Goal: Information Seeking & Learning: Learn about a topic

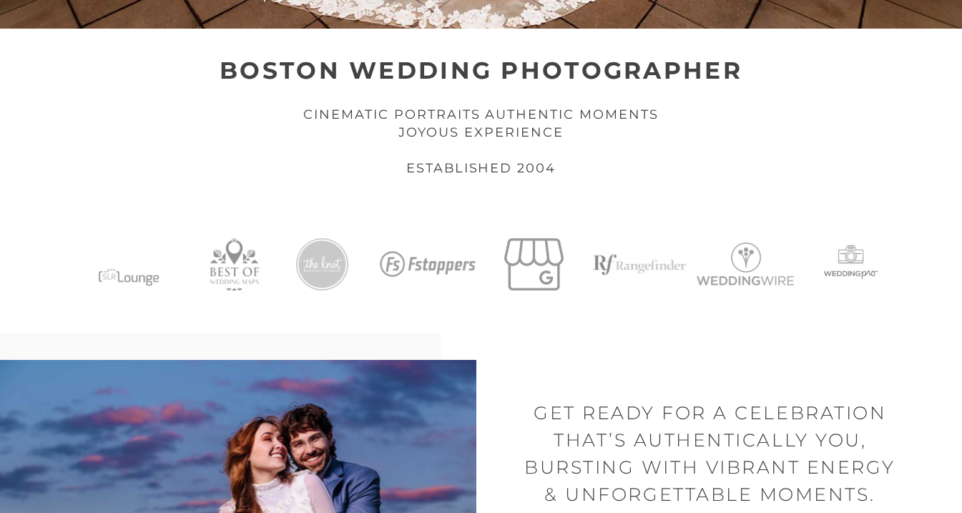
scroll to position [901, 0]
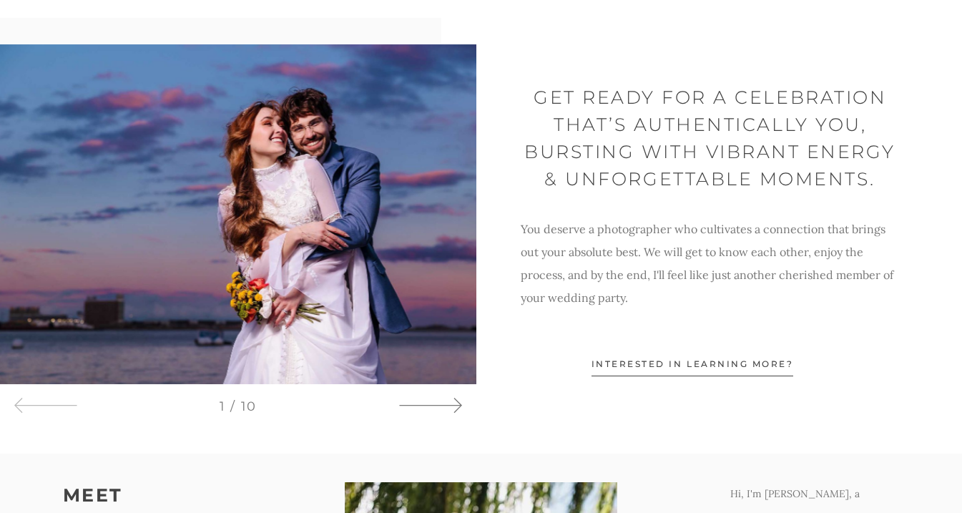
click at [430, 401] on icon at bounding box center [430, 405] width 64 height 21
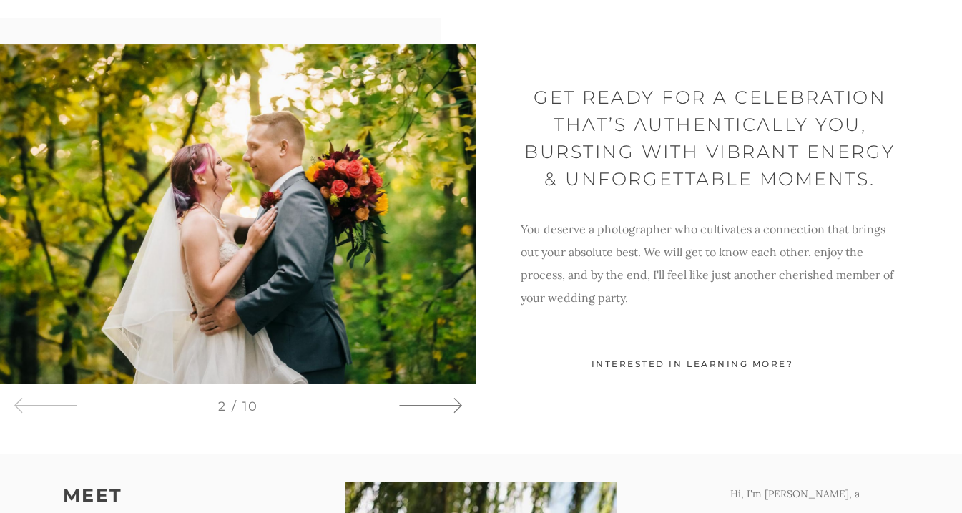
click at [430, 401] on icon at bounding box center [430, 405] width 64 height 21
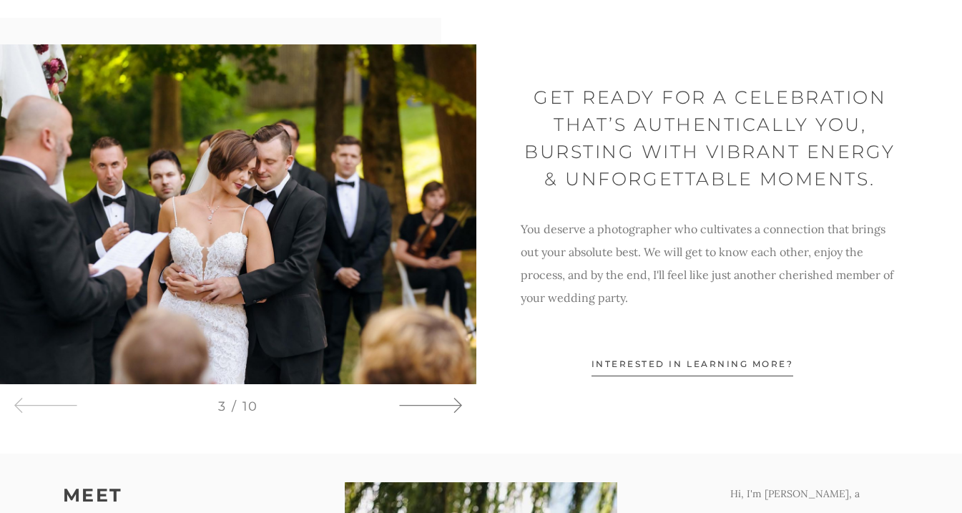
click at [430, 401] on icon at bounding box center [430, 405] width 64 height 21
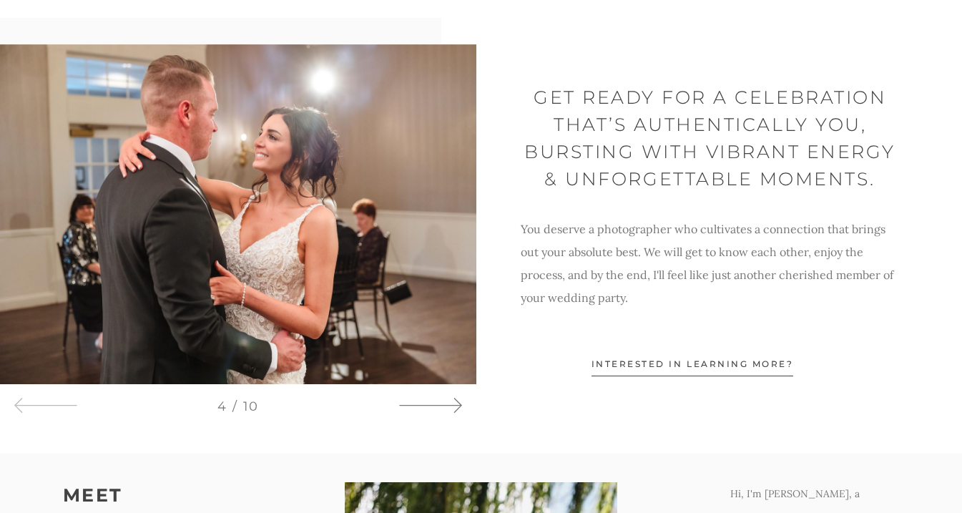
click at [430, 401] on icon at bounding box center [430, 405] width 64 height 21
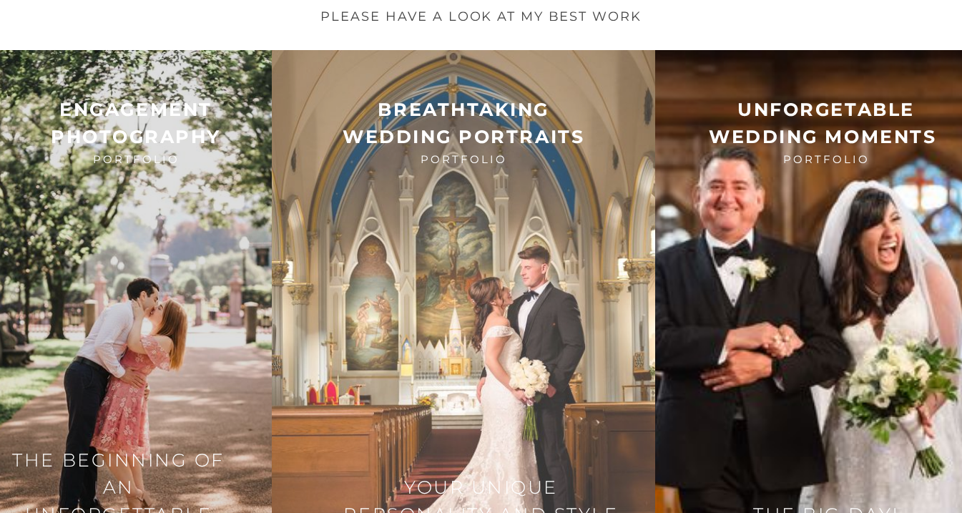
scroll to position [1981, 0]
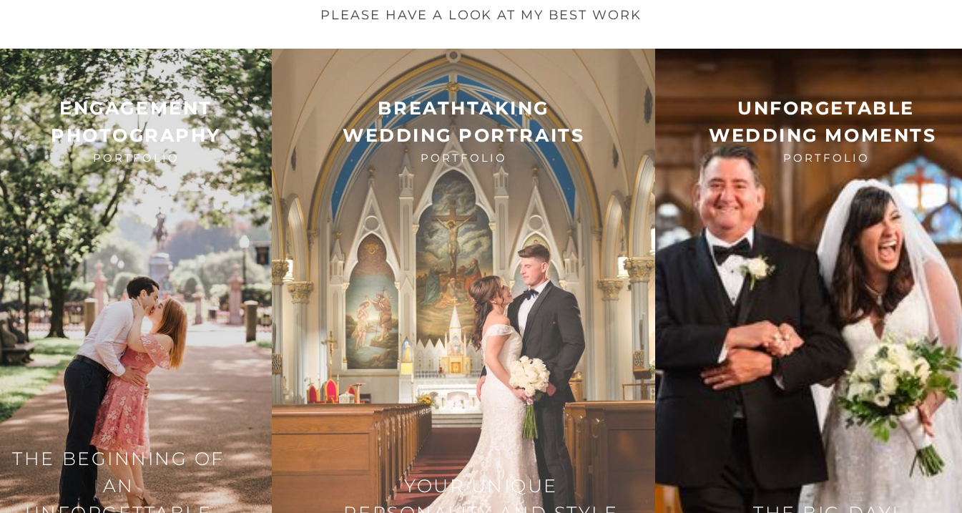
click at [524, 242] on img at bounding box center [463, 313] width 383 height 529
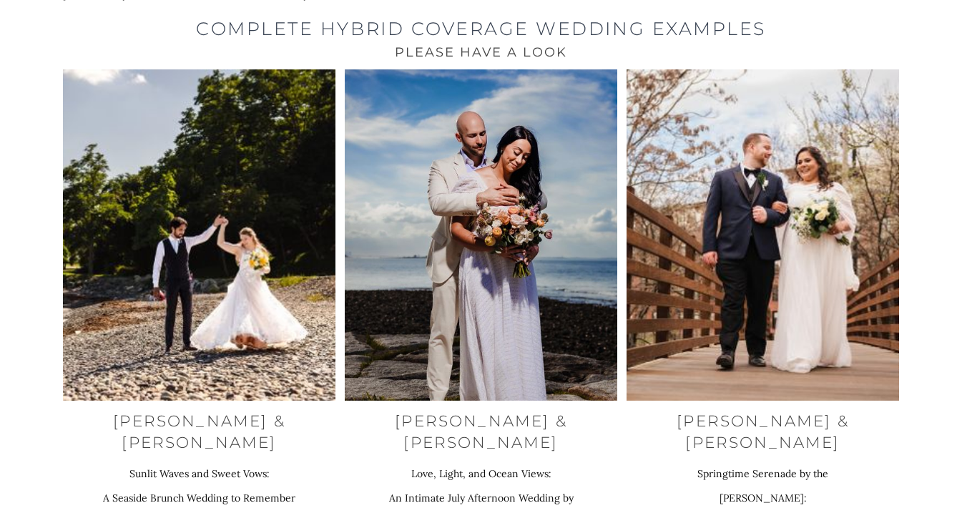
scroll to position [5324, 0]
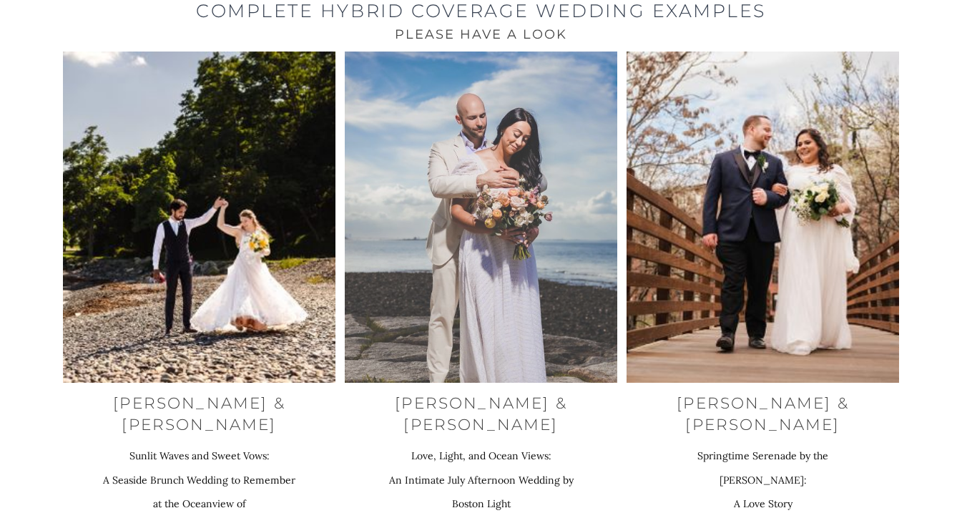
click at [439, 182] on img at bounding box center [481, 217] width 273 height 331
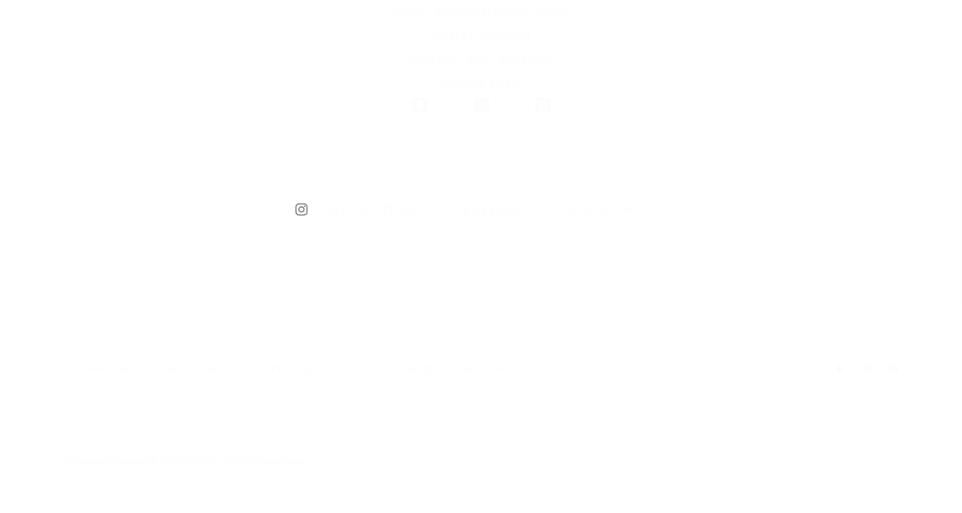
scroll to position [5318, 0]
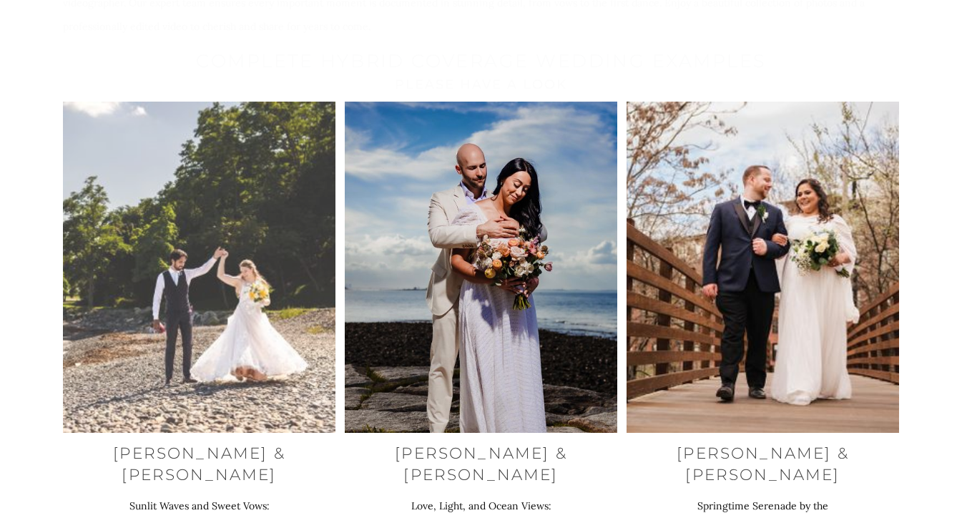
click at [220, 161] on img at bounding box center [199, 267] width 273 height 331
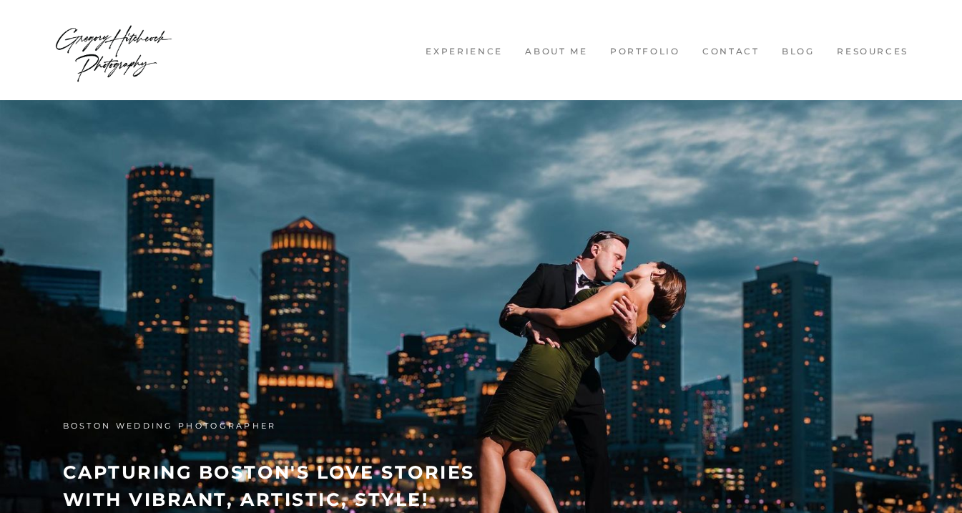
click at [118, 34] on img at bounding box center [114, 50] width 120 height 86
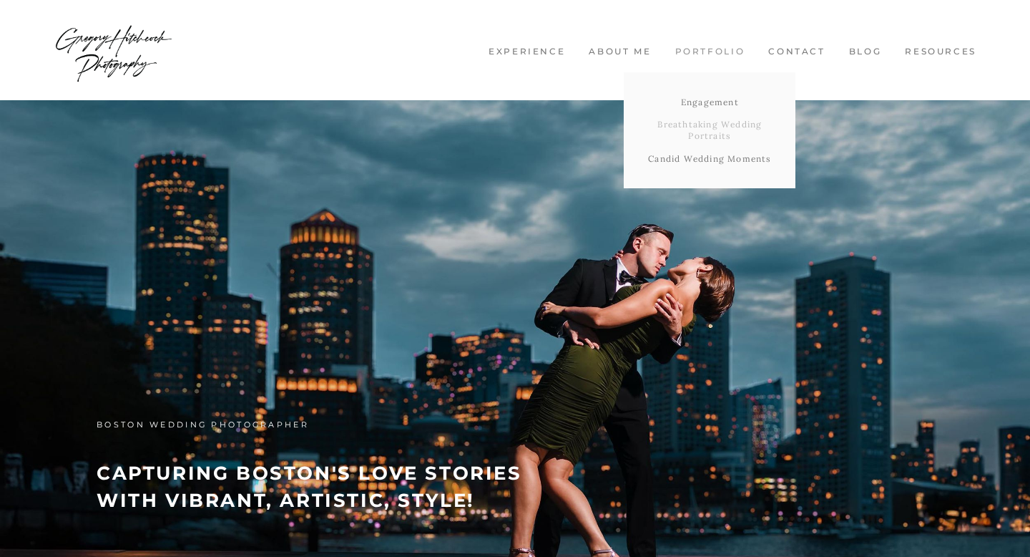
click at [703, 127] on link "Breathtaking Wedding Portraits" at bounding box center [710, 130] width 172 height 34
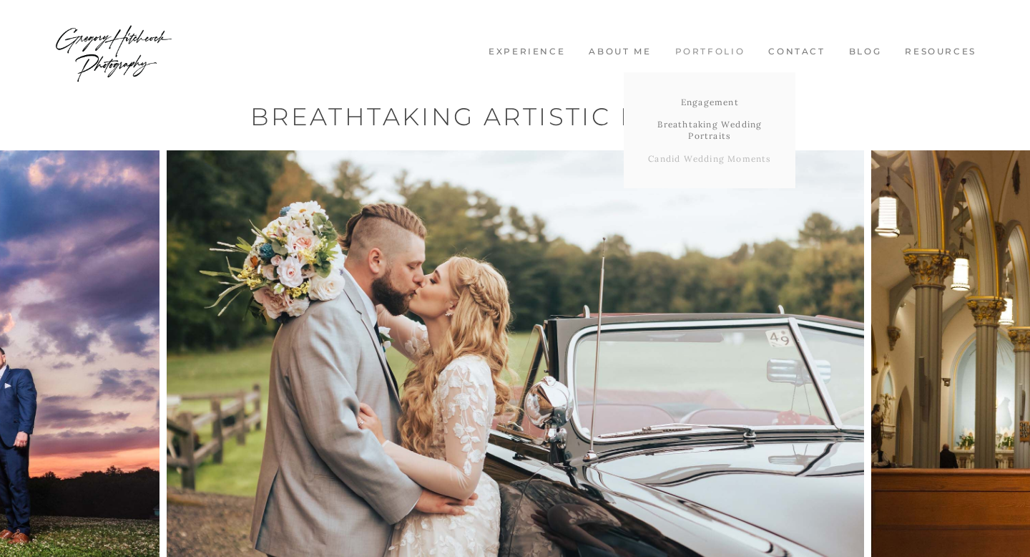
click at [701, 162] on link "Candid Wedding Moments" at bounding box center [710, 158] width 172 height 23
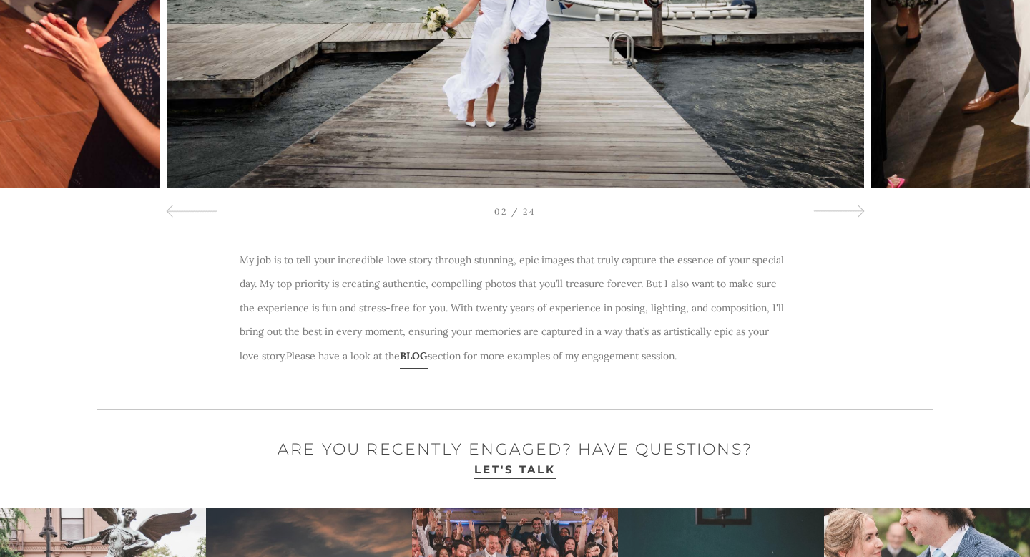
scroll to position [270, 0]
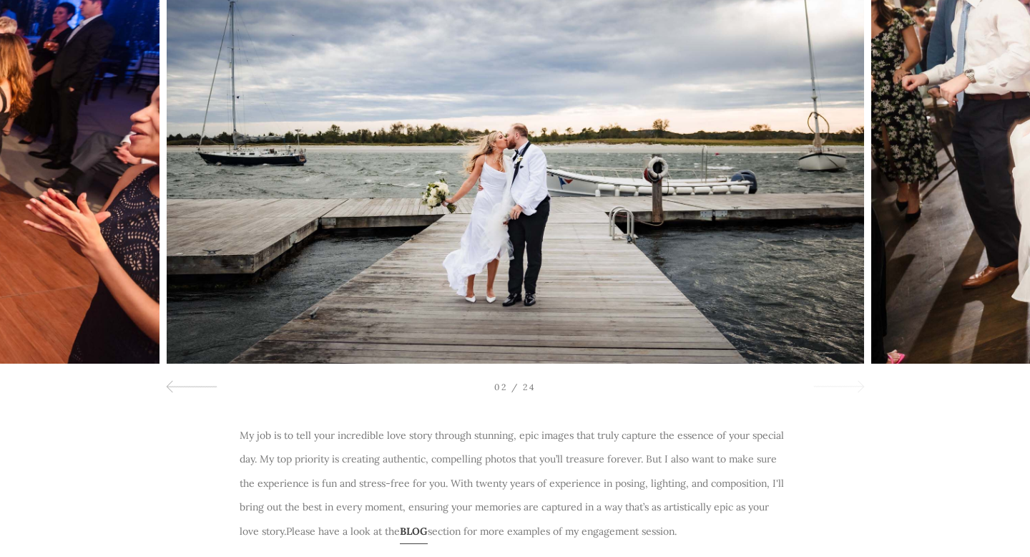
click at [826, 383] on div at bounding box center [839, 386] width 52 height 17
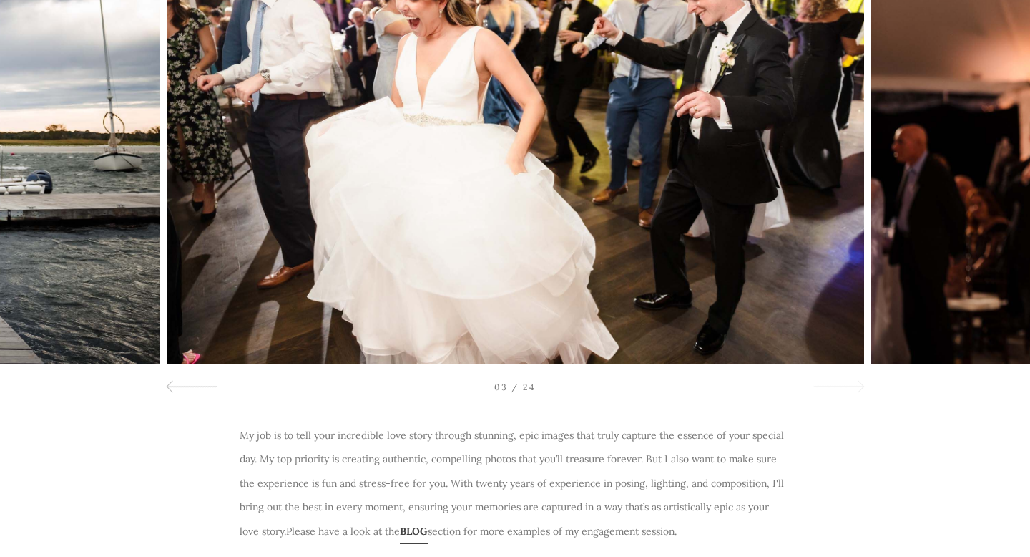
click at [826, 383] on div at bounding box center [839, 386] width 52 height 17
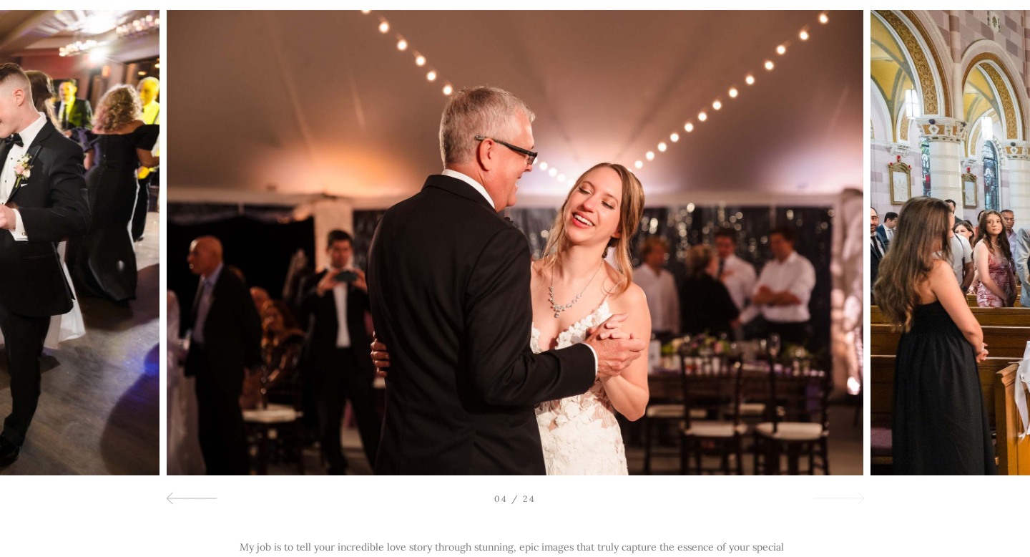
scroll to position [144, 0]
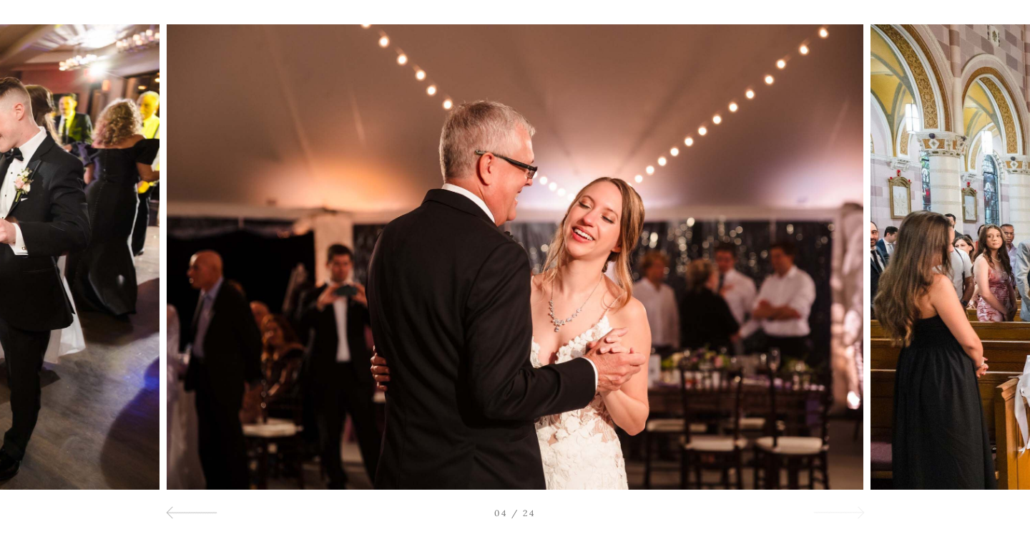
click at [851, 511] on div at bounding box center [839, 512] width 52 height 17
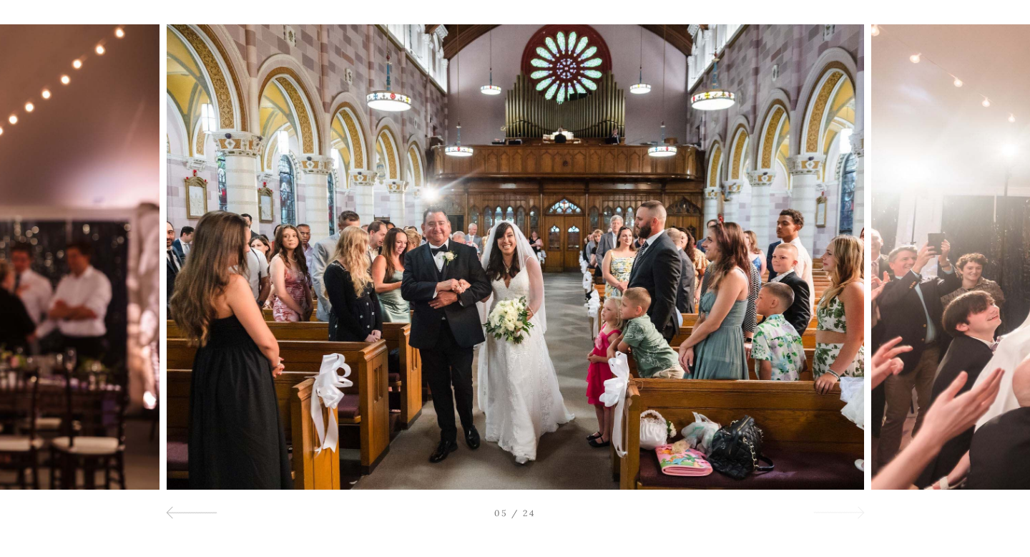
click at [851, 511] on div at bounding box center [839, 512] width 52 height 17
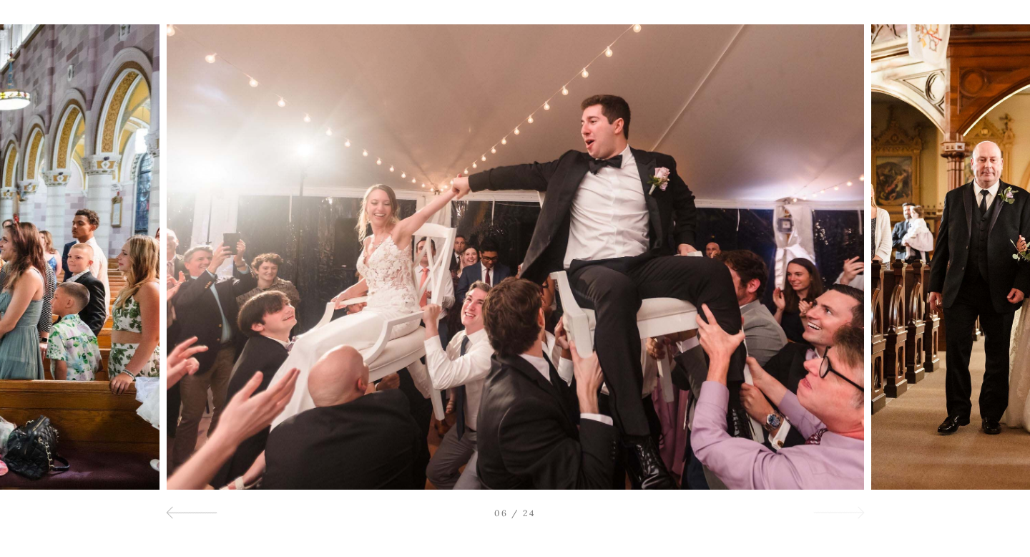
click at [851, 511] on div at bounding box center [839, 512] width 52 height 17
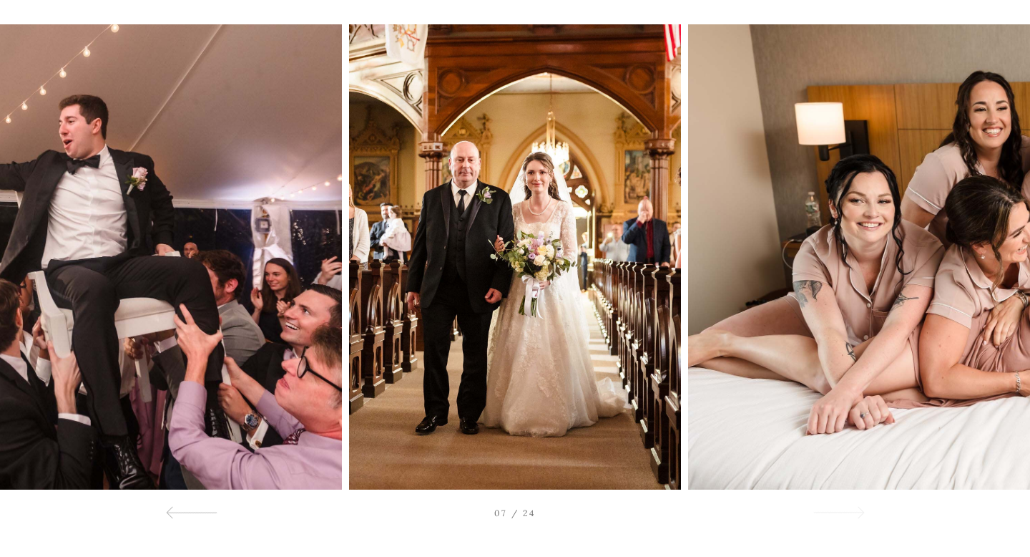
click at [851, 511] on div at bounding box center [839, 512] width 52 height 17
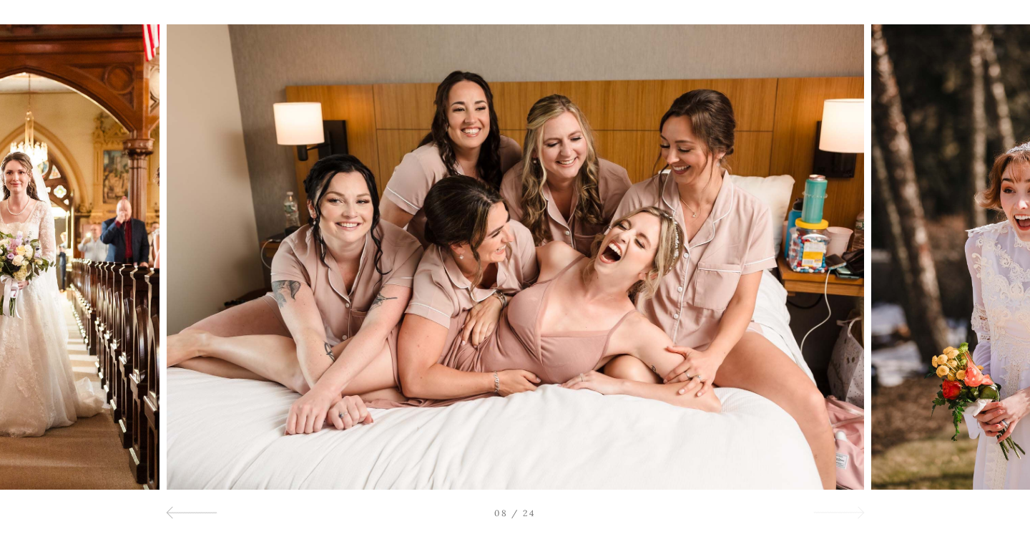
click at [851, 511] on div at bounding box center [839, 512] width 52 height 17
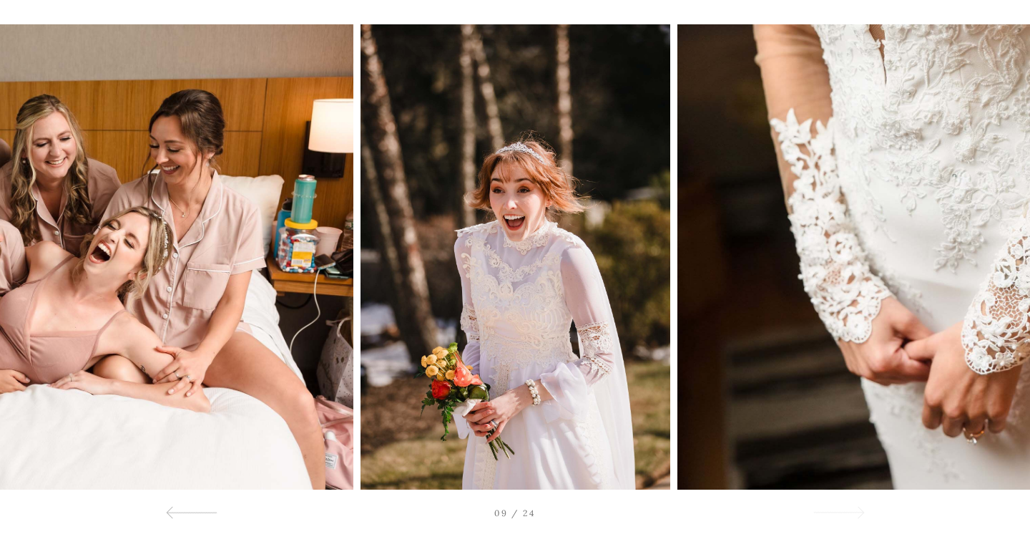
click at [851, 511] on div at bounding box center [839, 512] width 52 height 17
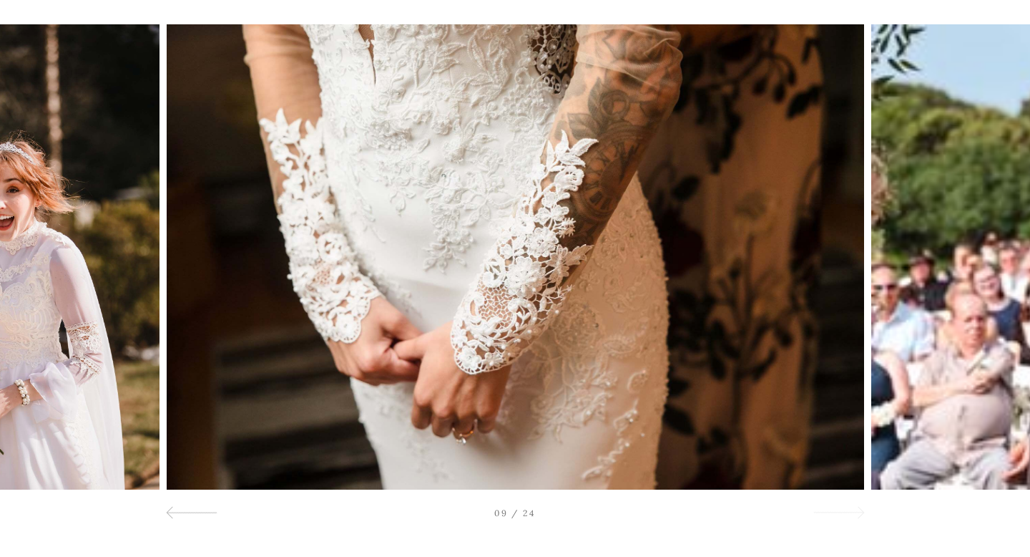
click at [851, 511] on div at bounding box center [839, 512] width 52 height 17
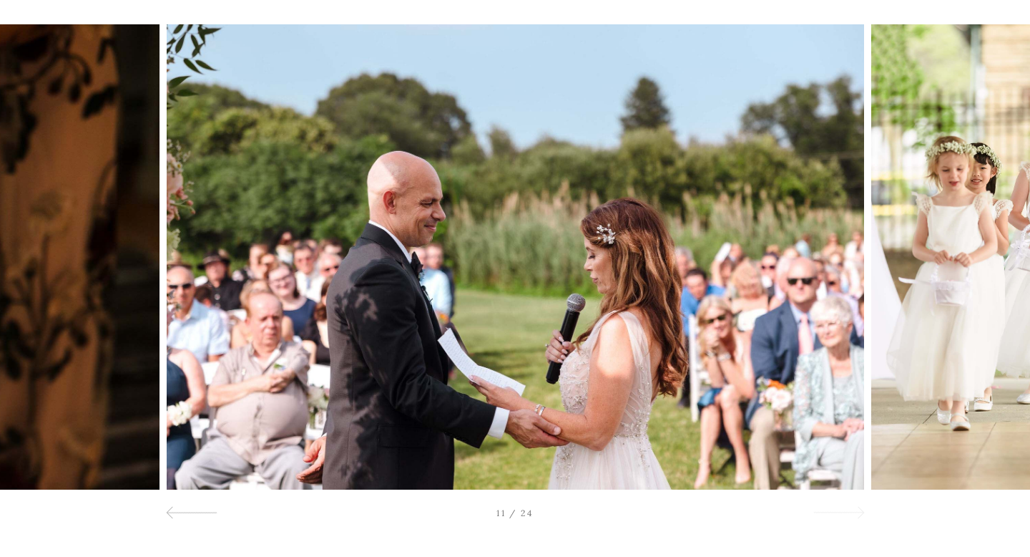
click at [851, 511] on div at bounding box center [839, 512] width 52 height 17
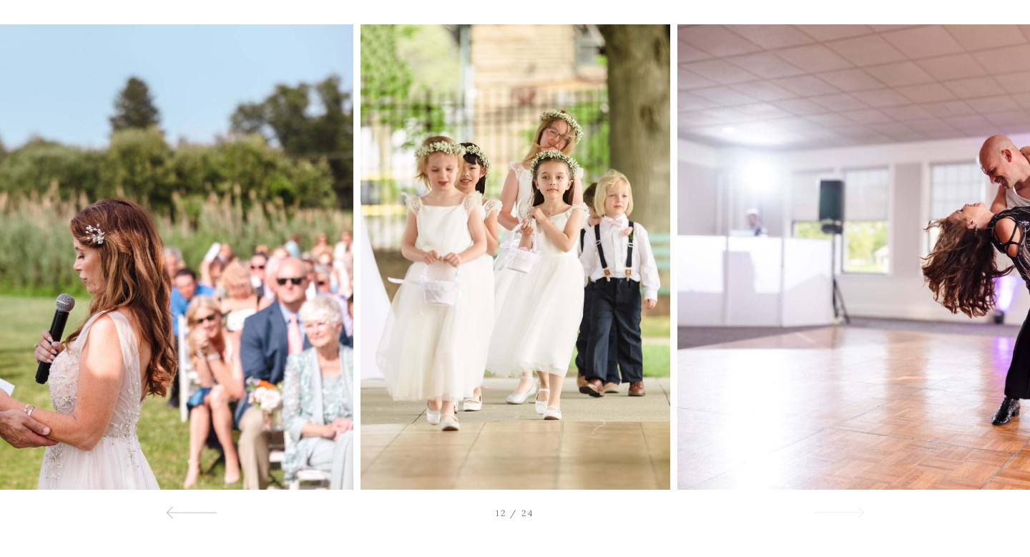
click at [851, 511] on div at bounding box center [839, 512] width 52 height 17
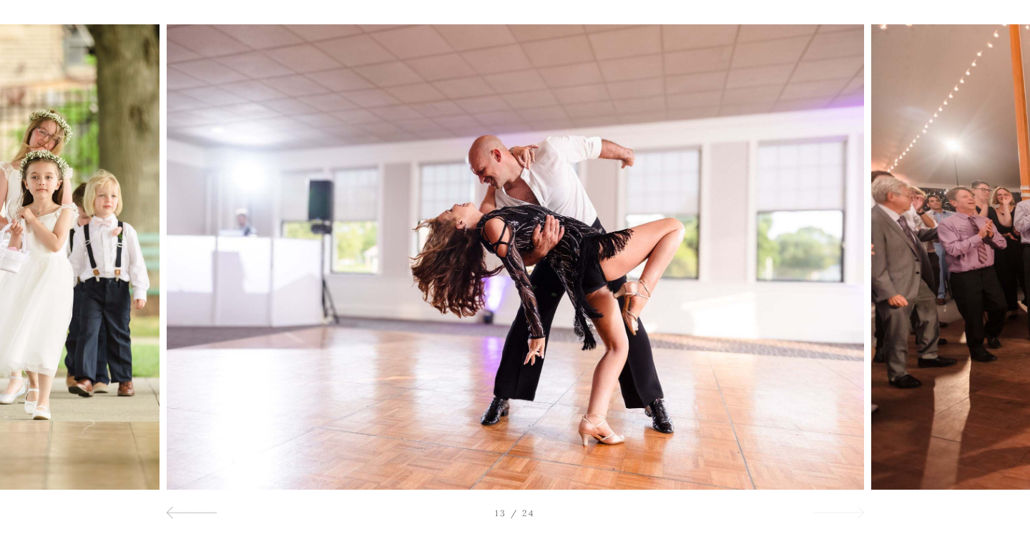
click at [851, 511] on div at bounding box center [839, 512] width 52 height 17
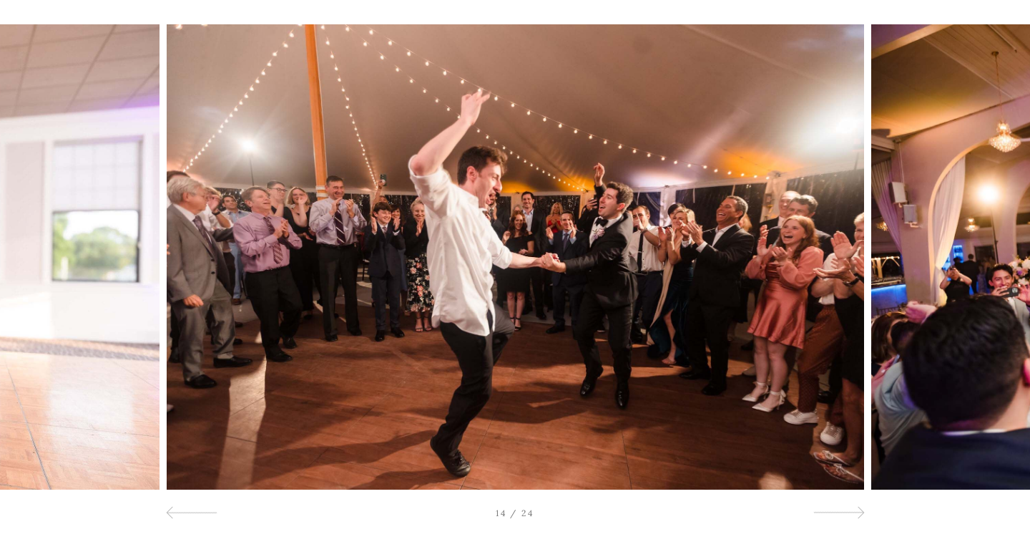
scroll to position [0, 0]
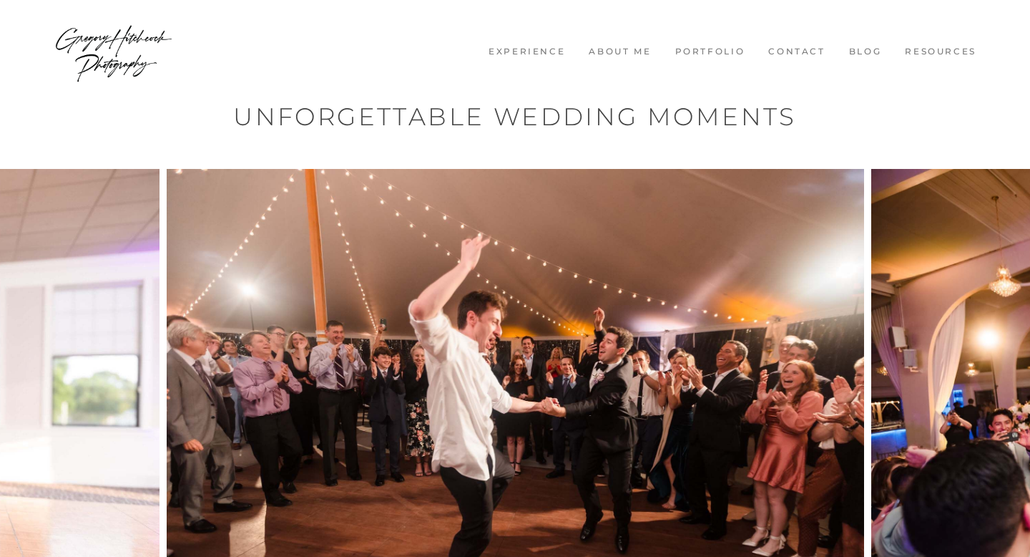
click at [524, 49] on link "Experience" at bounding box center [527, 52] width 93 height 12
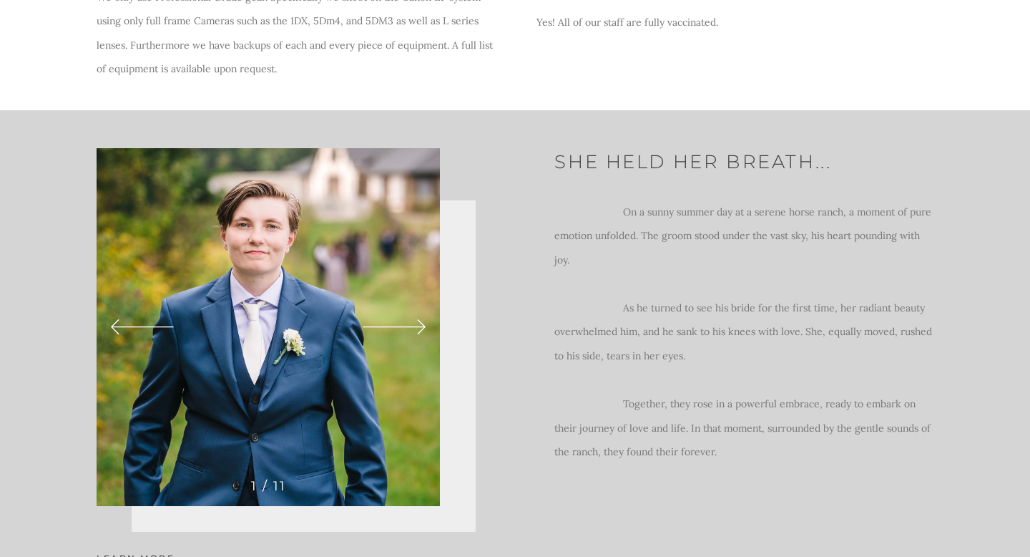
scroll to position [4127, 0]
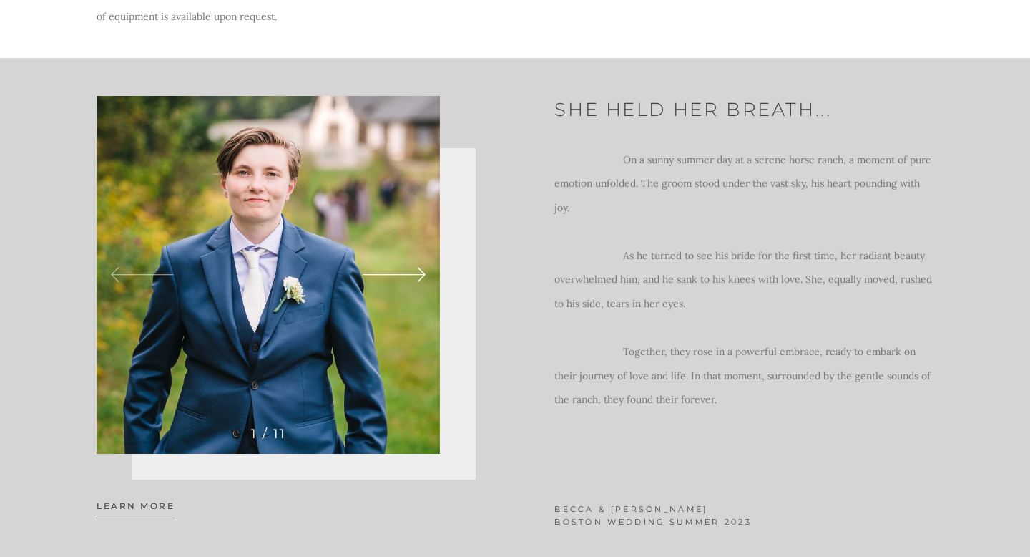
click at [422, 276] on icon at bounding box center [393, 274] width 64 height 21
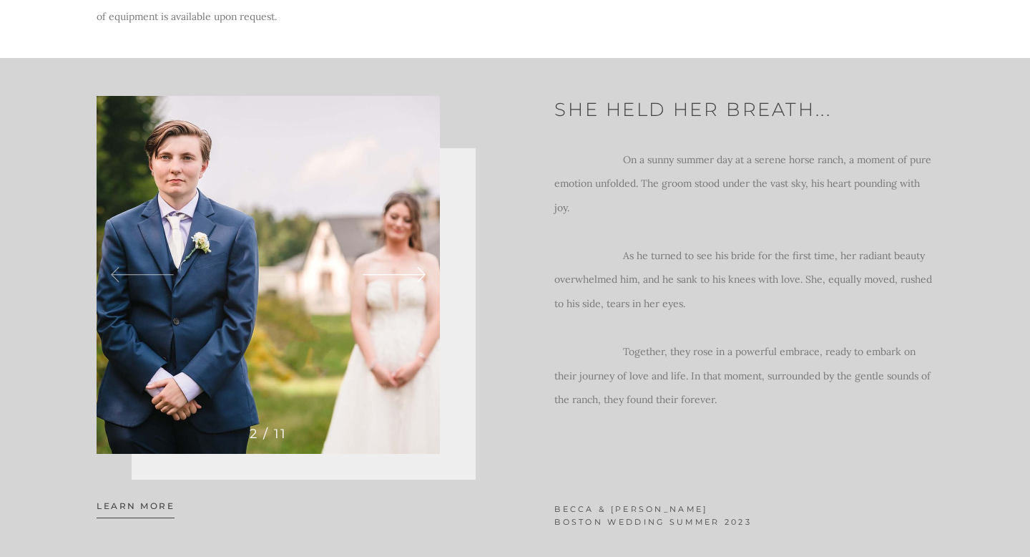
click at [422, 276] on icon at bounding box center [393, 274] width 64 height 21
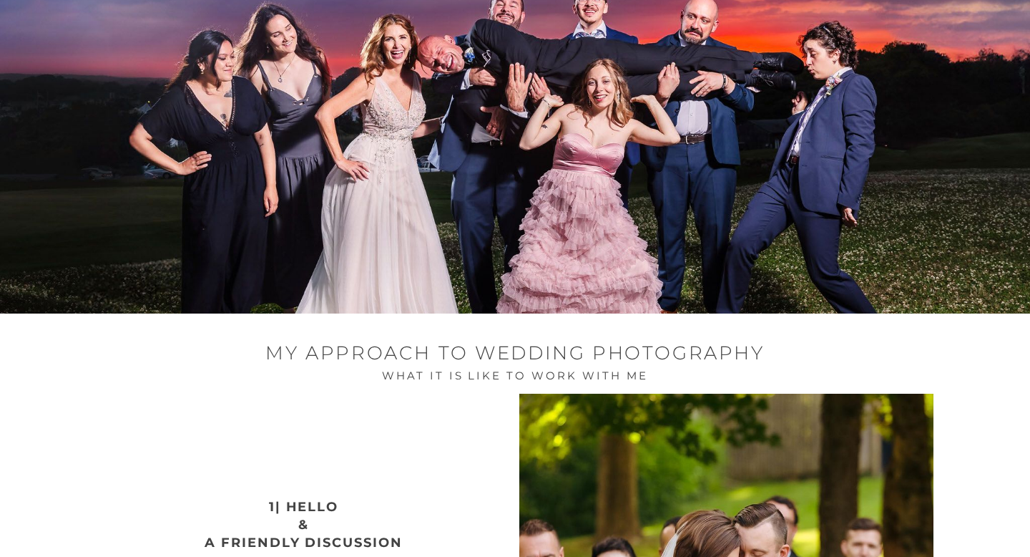
scroll to position [0, 0]
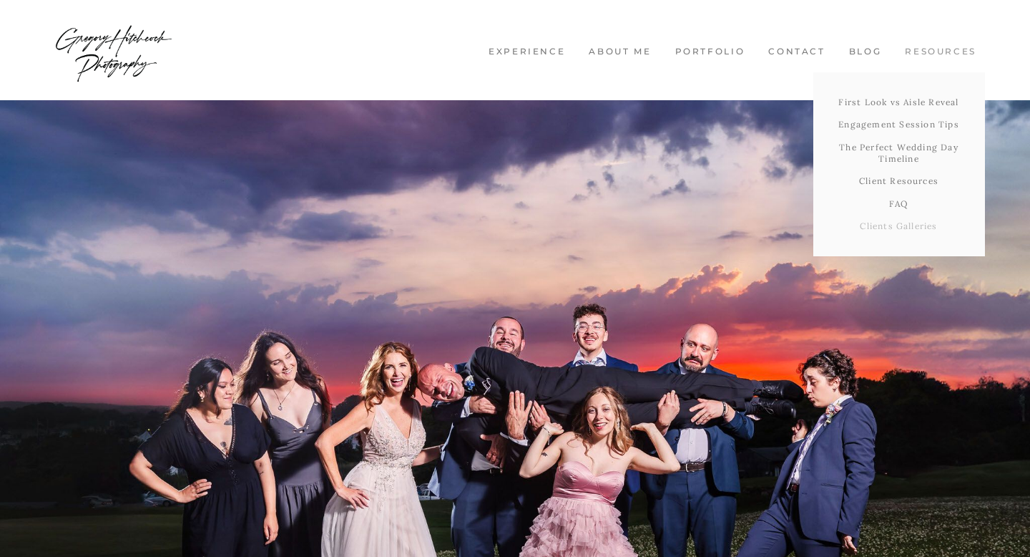
click at [900, 222] on link "Clients Galleries" at bounding box center [899, 226] width 172 height 23
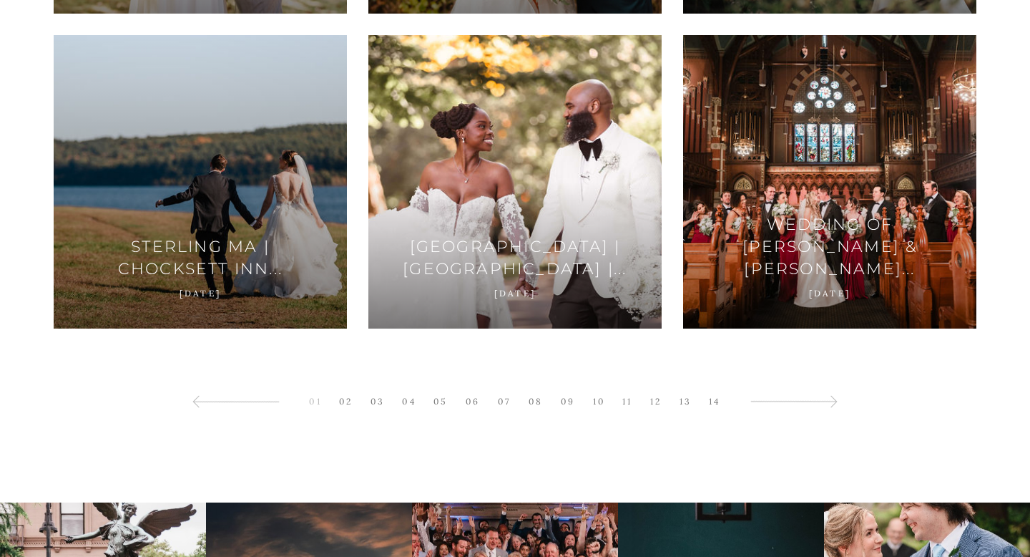
scroll to position [2399, 0]
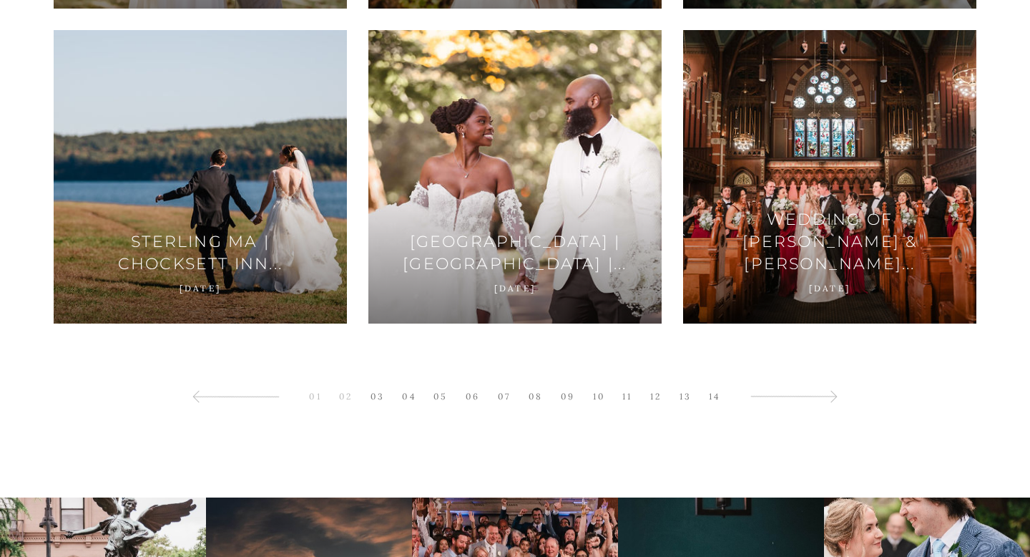
click at [340, 395] on link "02" at bounding box center [346, 395] width 28 height 19
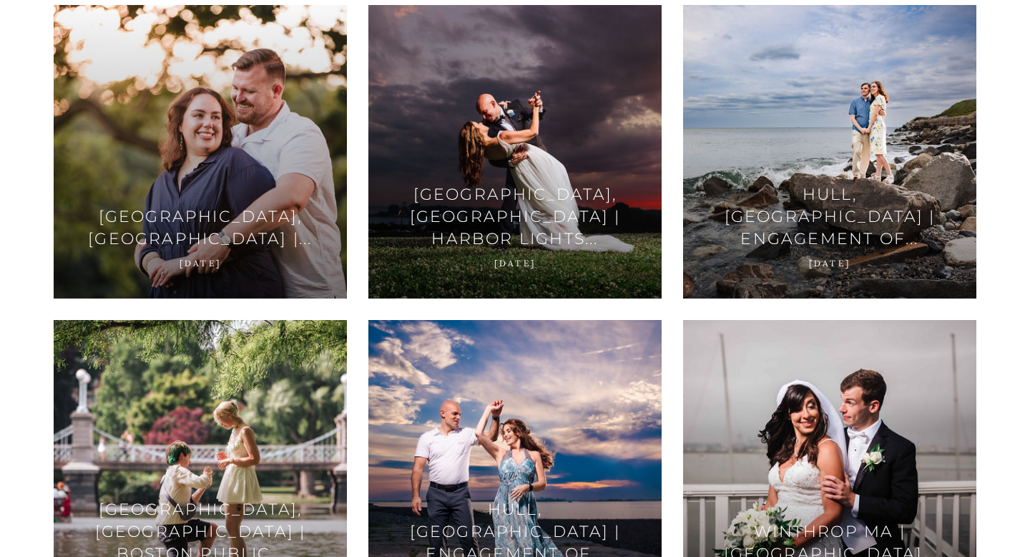
scroll to position [1810, 0]
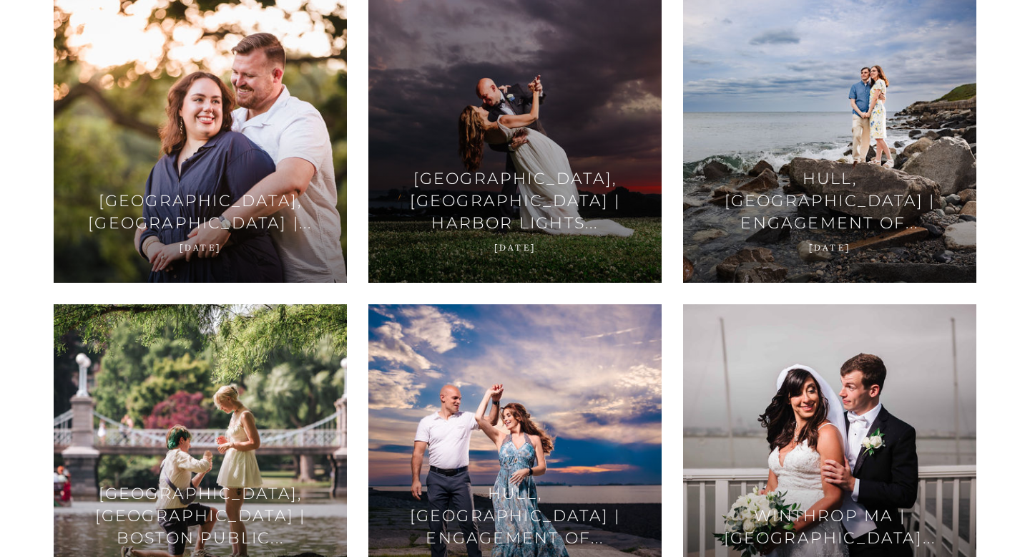
click at [486, 127] on span at bounding box center [514, 136] width 87 height 24
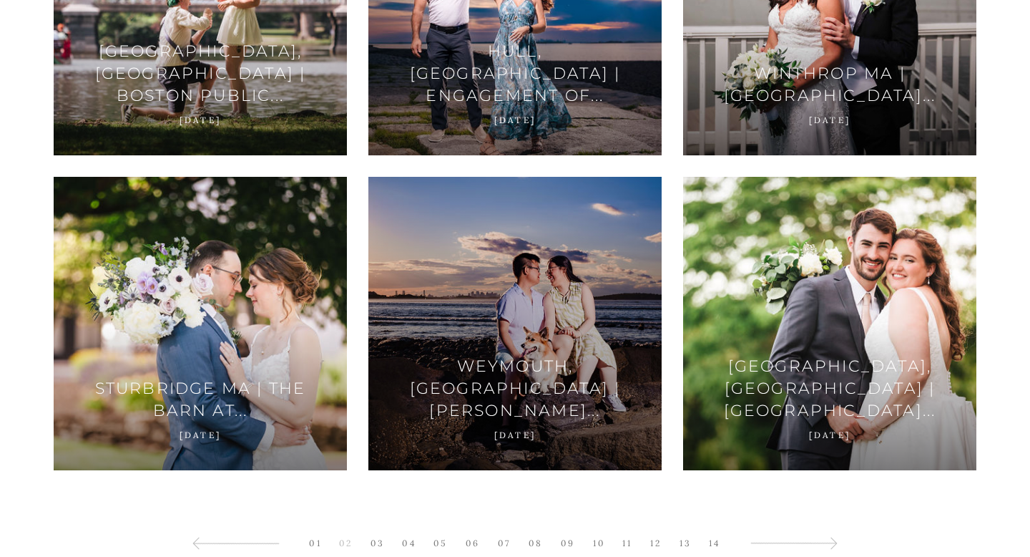
scroll to position [2288, 0]
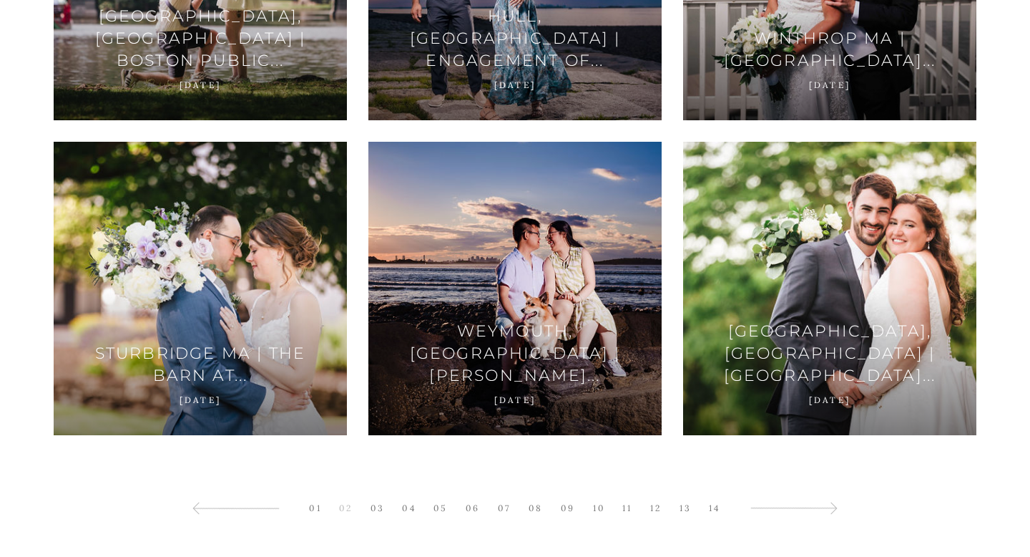
click at [343, 509] on link "02" at bounding box center [346, 507] width 28 height 19
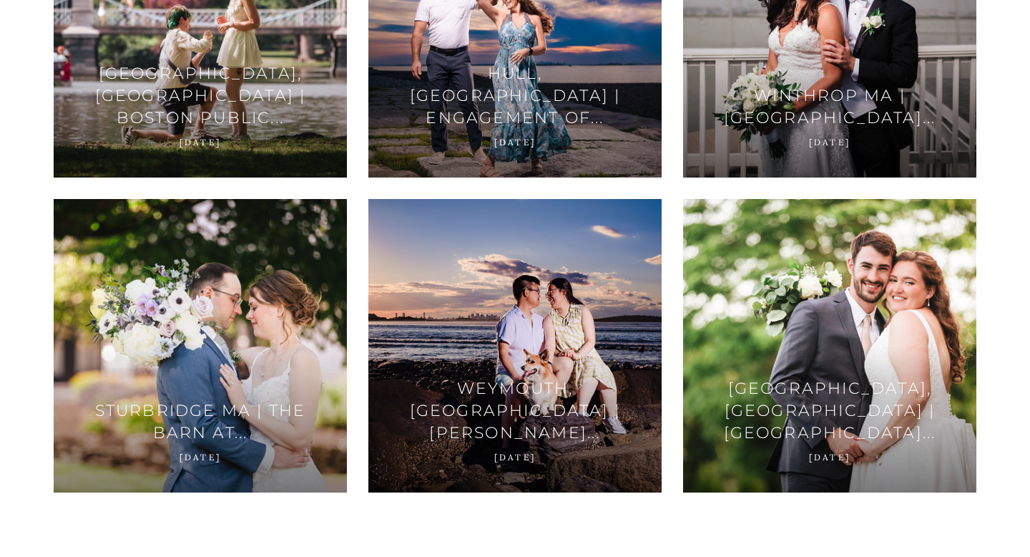
scroll to position [2753, 0]
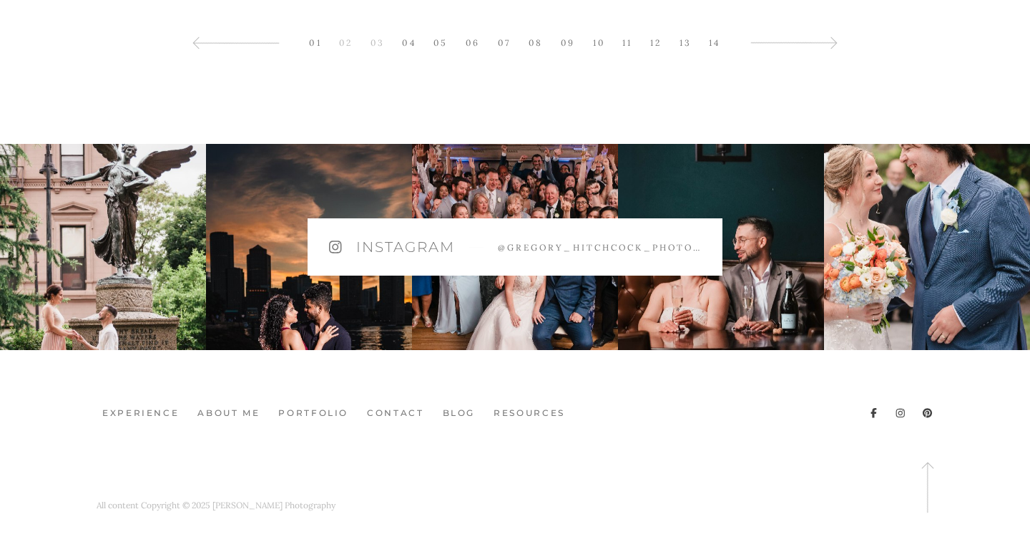
click at [371, 38] on link "03" at bounding box center [377, 42] width 29 height 19
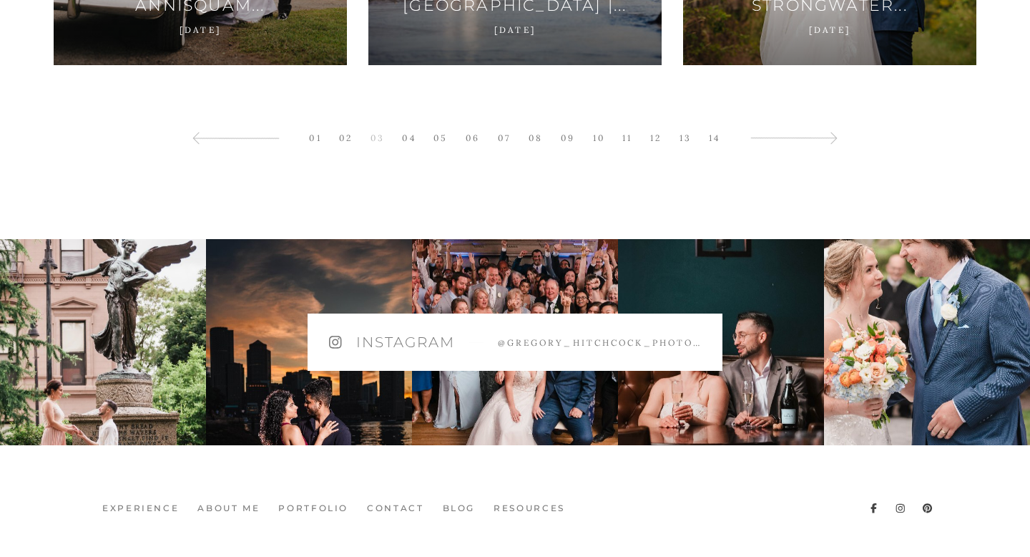
scroll to position [2740, 0]
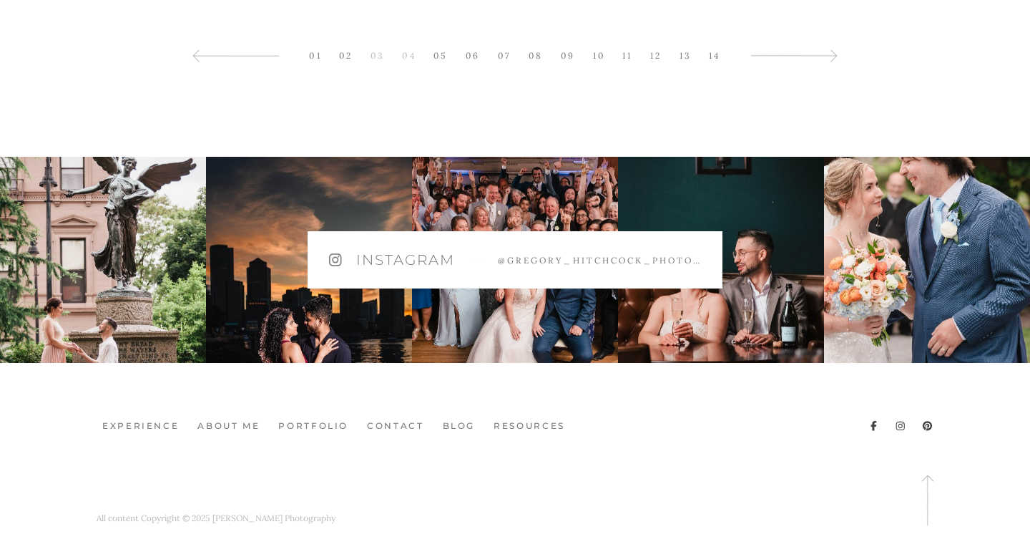
click at [408, 56] on link "04" at bounding box center [409, 55] width 28 height 19
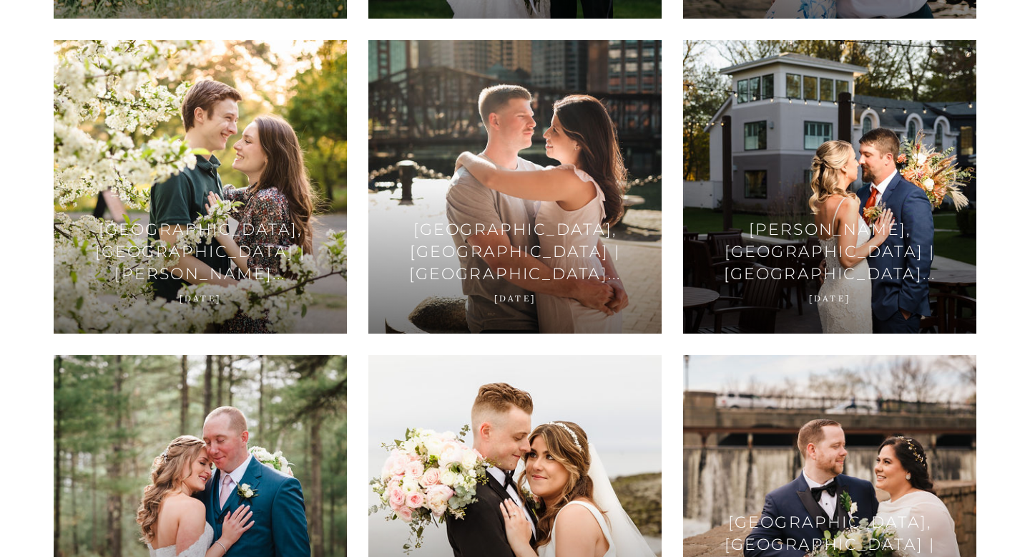
scroll to position [2476, 0]
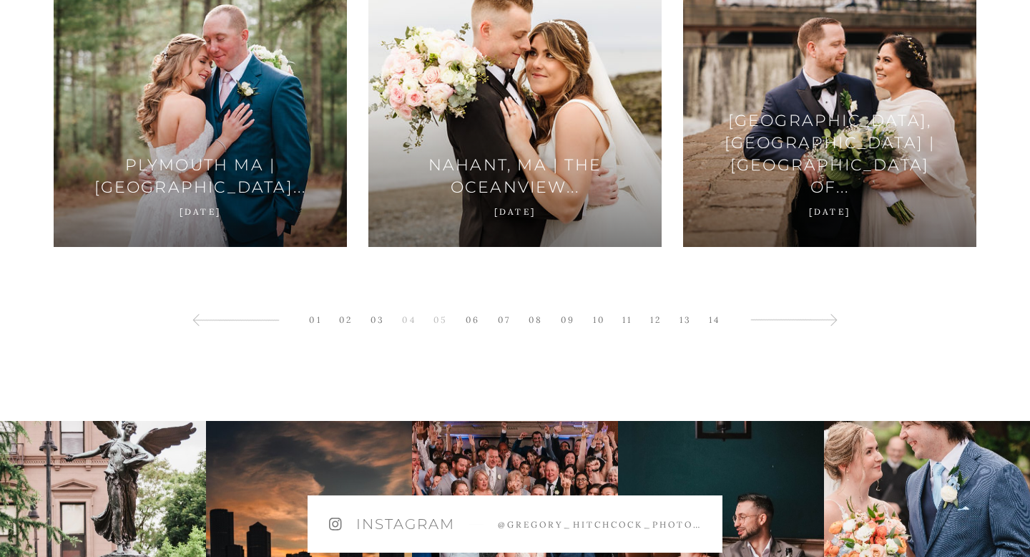
click at [439, 317] on link "05" at bounding box center [440, 319] width 29 height 19
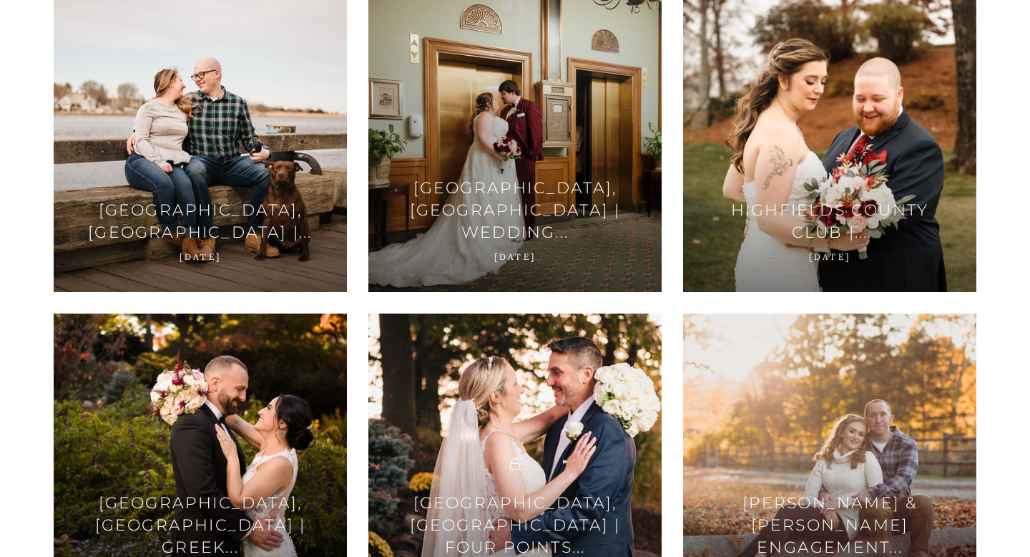
scroll to position [2720, 0]
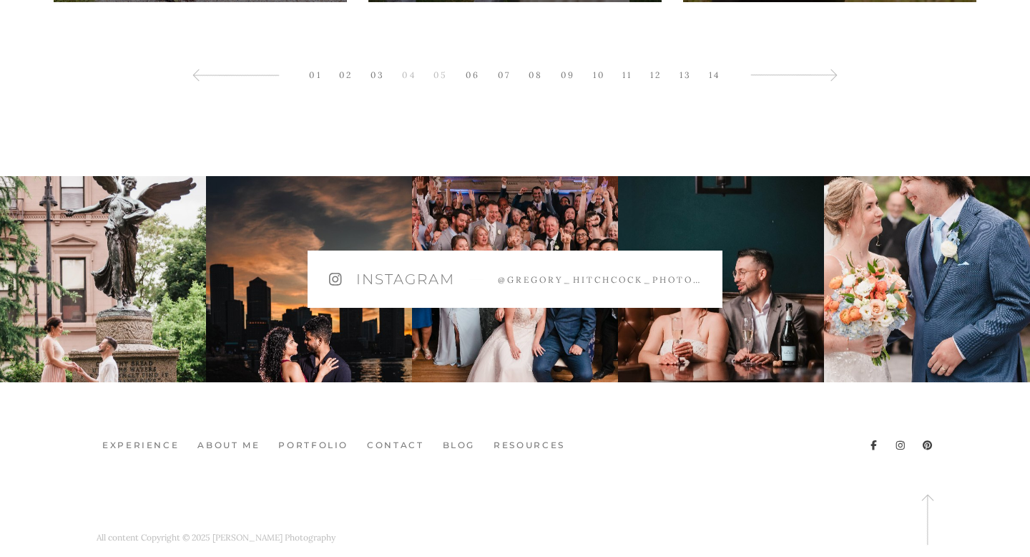
click at [413, 74] on link "04" at bounding box center [409, 74] width 28 height 19
click at [346, 77] on link "02" at bounding box center [346, 74] width 28 height 19
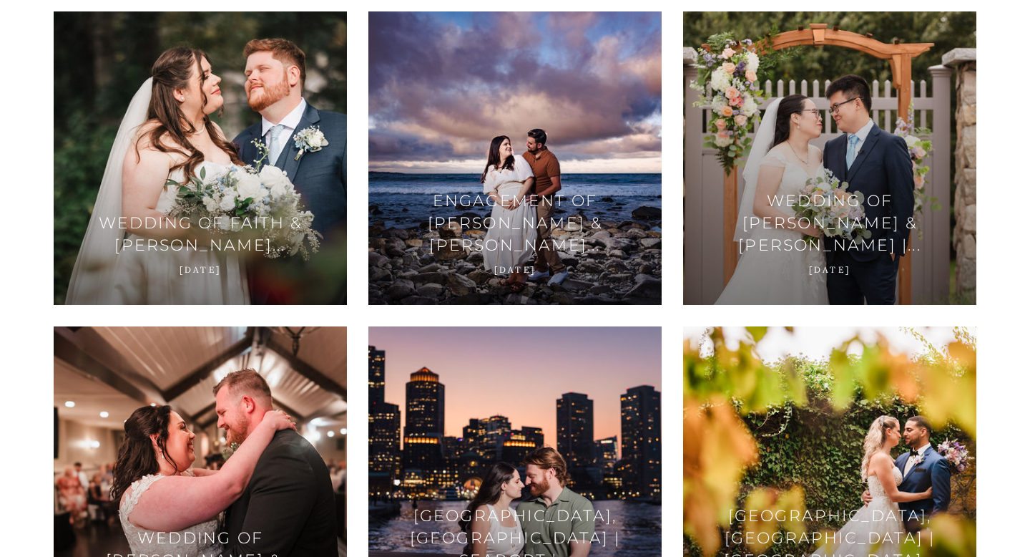
scroll to position [2721, 0]
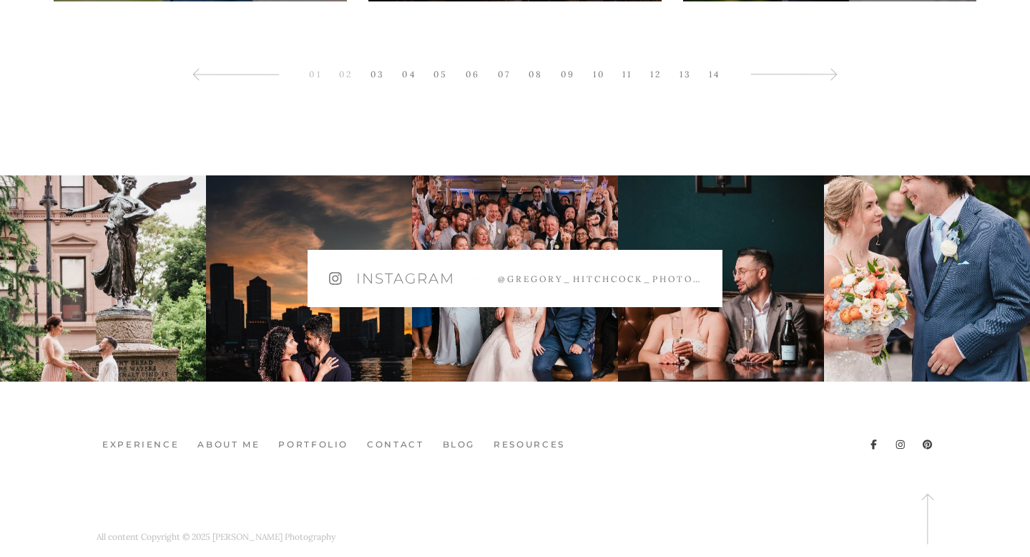
click at [319, 79] on link "01" at bounding box center [315, 73] width 26 height 19
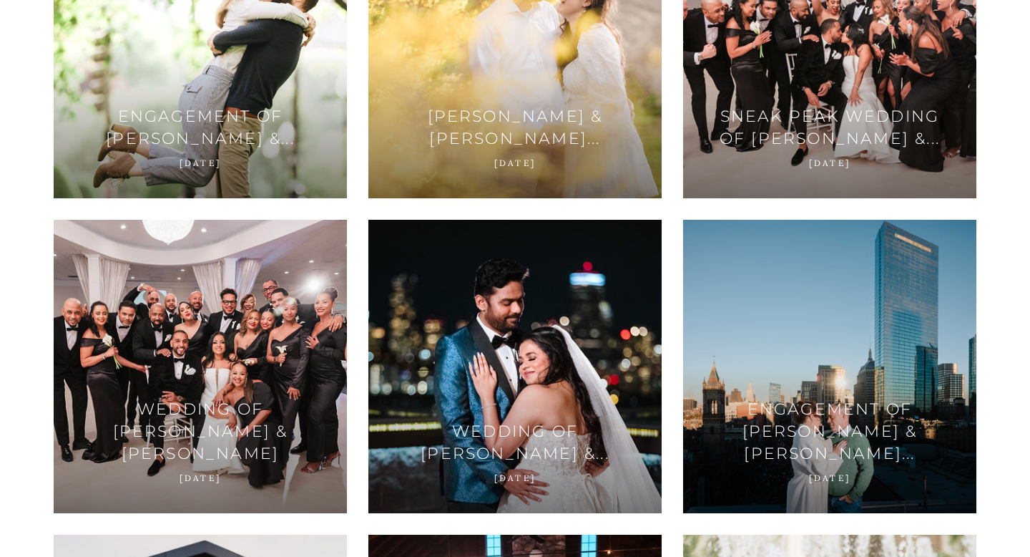
scroll to position [0, 0]
